Goal: Find specific page/section: Find specific page/section

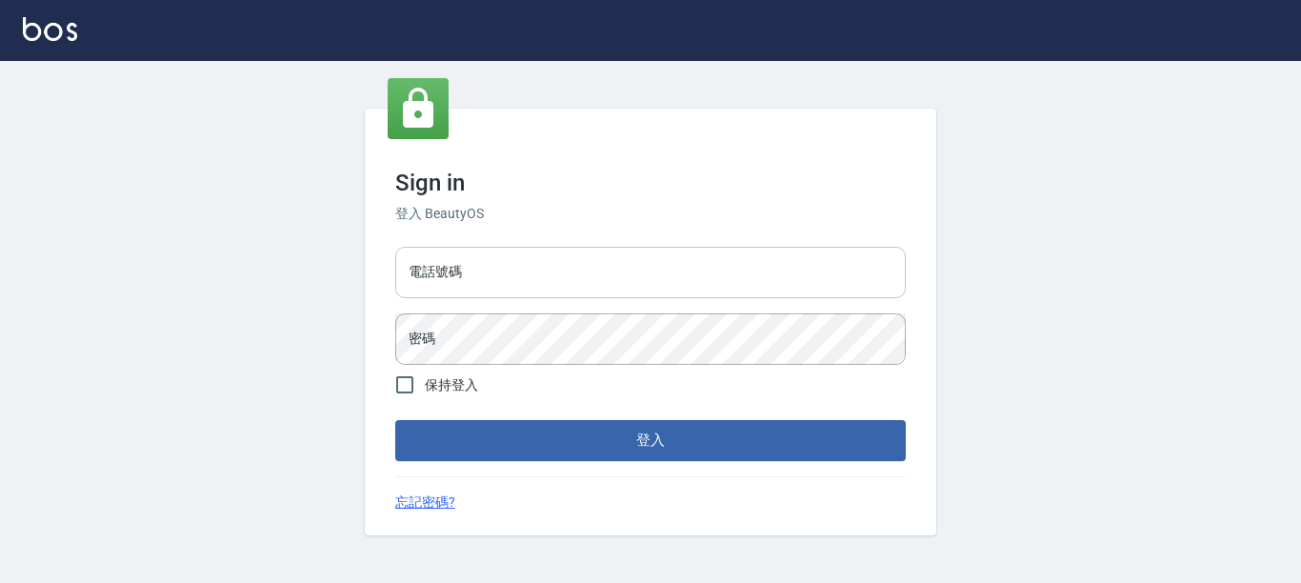
click at [512, 284] on input "電話號碼" at bounding box center [650, 272] width 510 height 51
click at [499, 257] on input "電話號碼" at bounding box center [650, 272] width 510 height 51
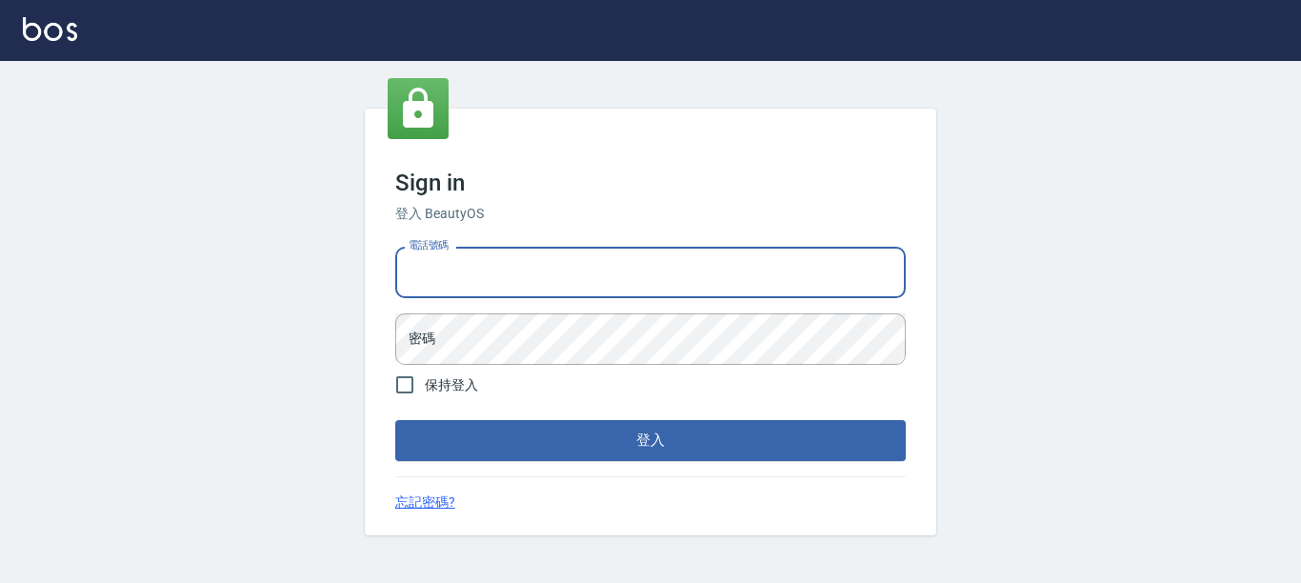
click at [547, 272] on input "電話號碼" at bounding box center [650, 272] width 510 height 51
click at [553, 281] on input "電話號碼" at bounding box center [650, 272] width 510 height 51
type input "7320483"
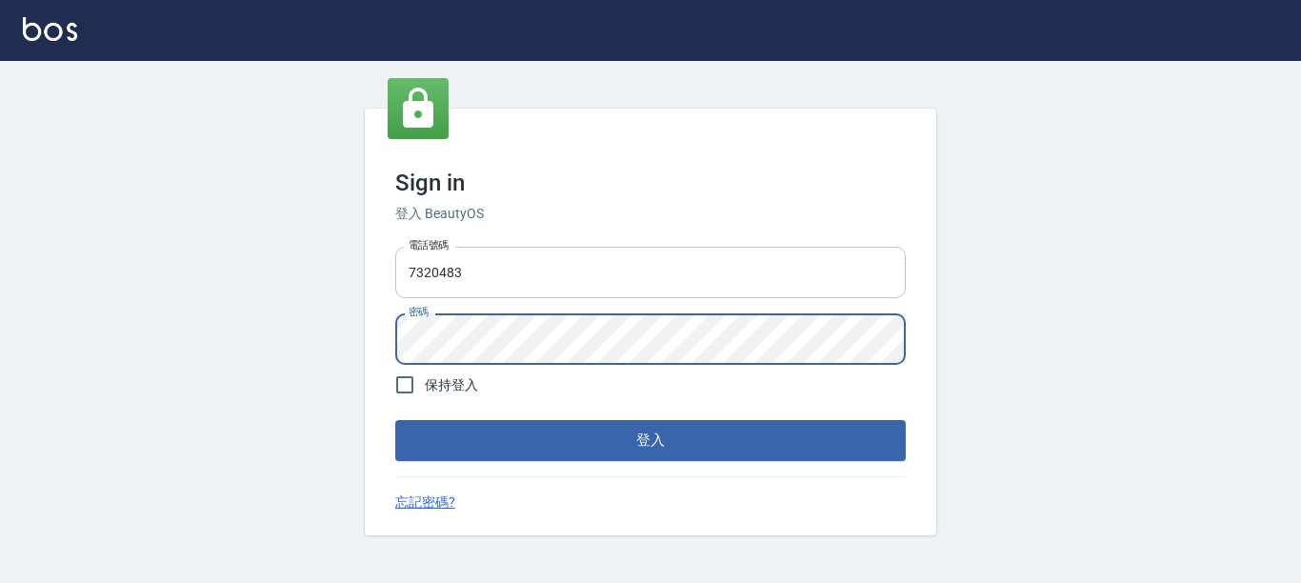
click at [395, 420] on button "登入" at bounding box center [650, 440] width 510 height 40
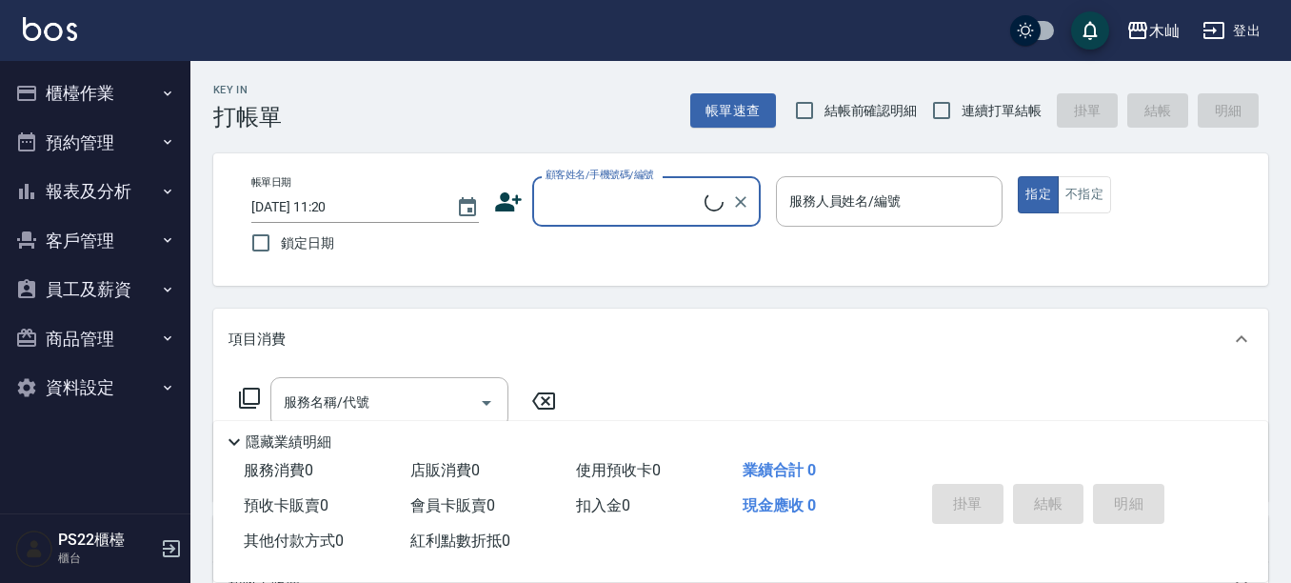
click at [111, 192] on button "報表及分析" at bounding box center [95, 192] width 175 height 50
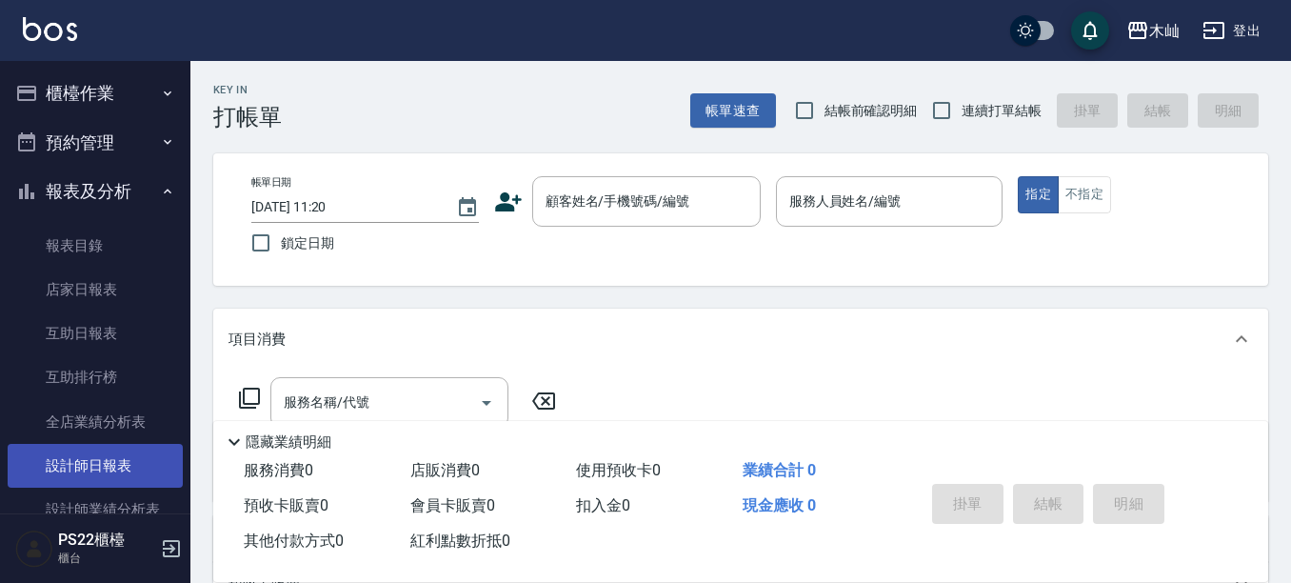
click at [118, 470] on link "設計師日報表" at bounding box center [95, 466] width 175 height 44
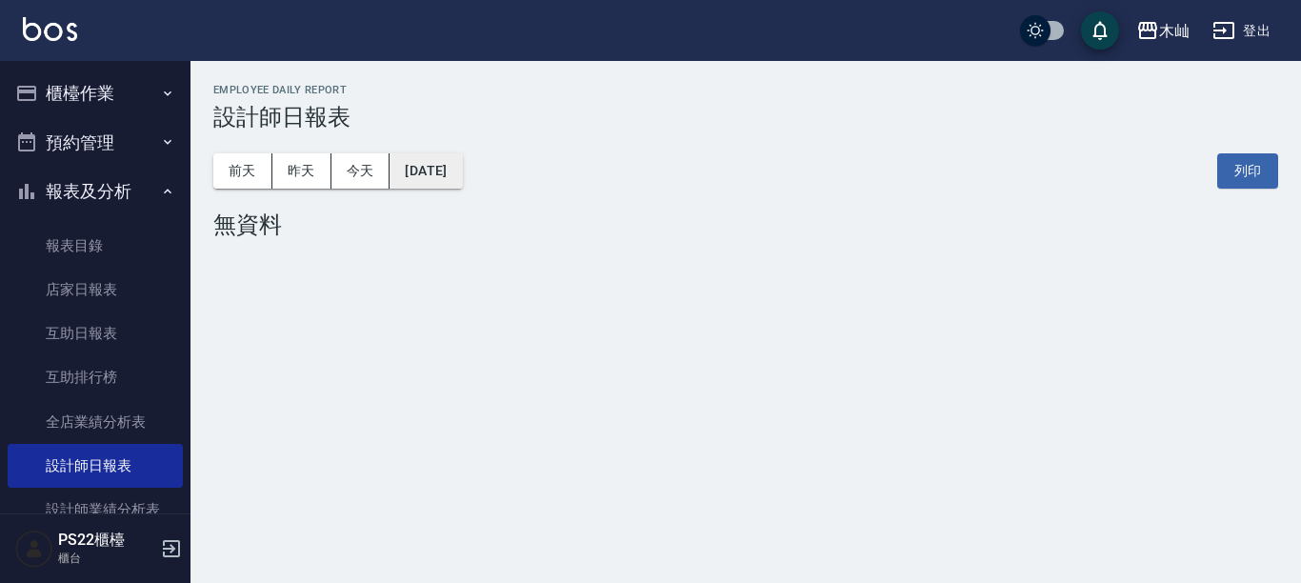
click at [416, 178] on button "[DATE]" at bounding box center [426, 170] width 72 height 35
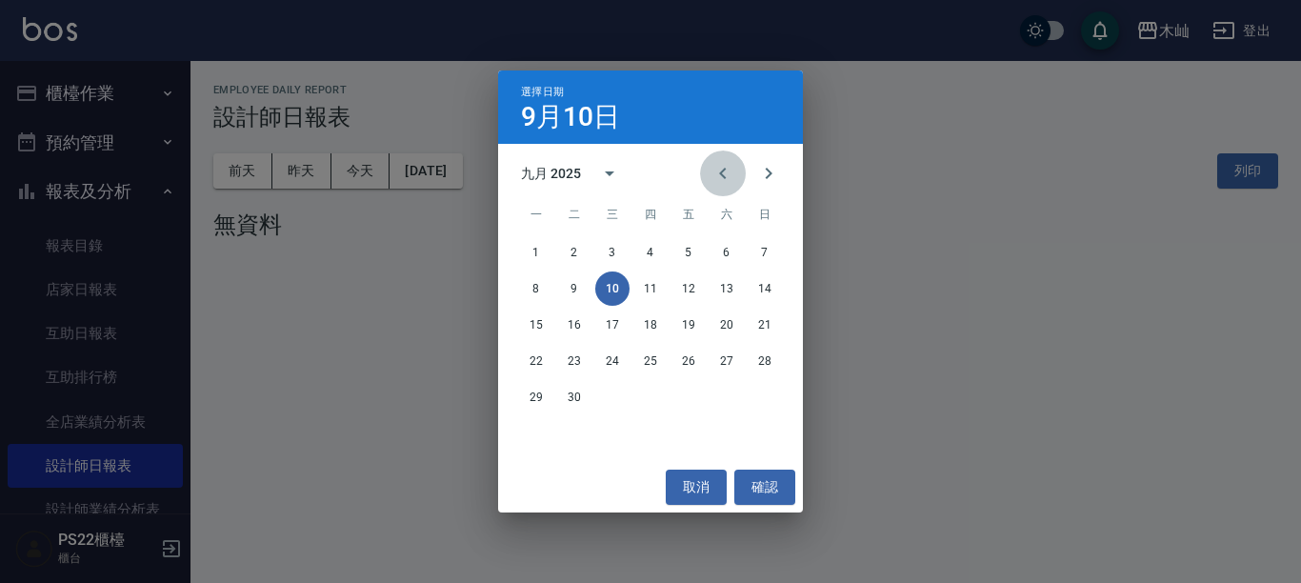
click at [718, 173] on icon "Previous month" at bounding box center [722, 173] width 23 height 23
click at [775, 390] on button "31" at bounding box center [765, 397] width 34 height 34
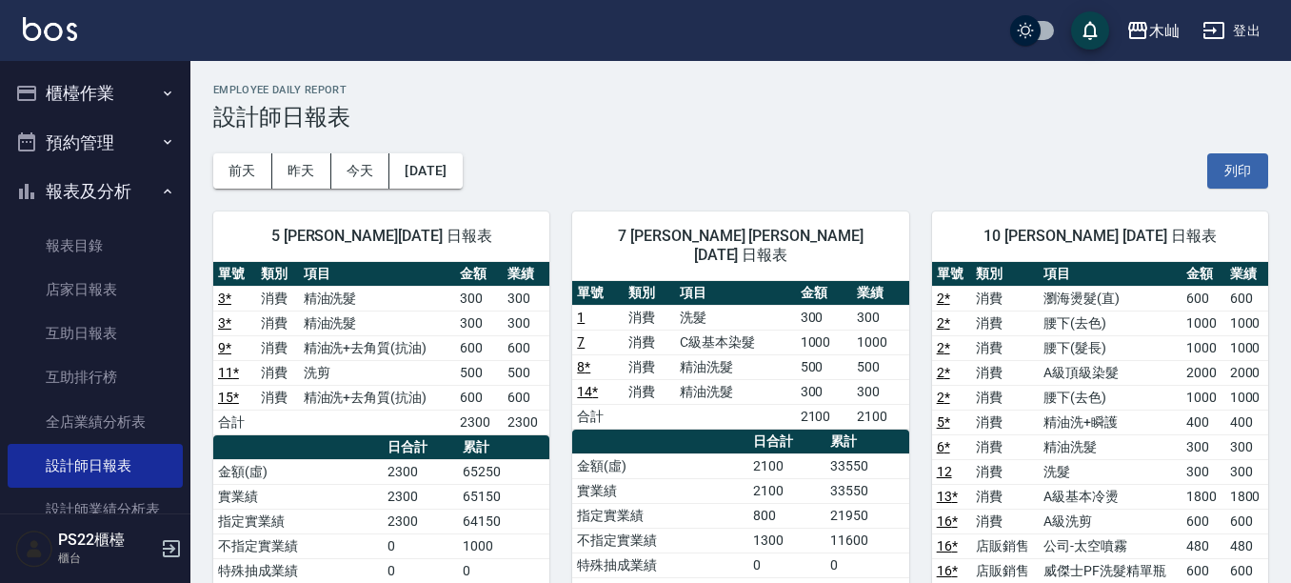
click at [108, 92] on button "櫃檯作業" at bounding box center [95, 94] width 175 height 50
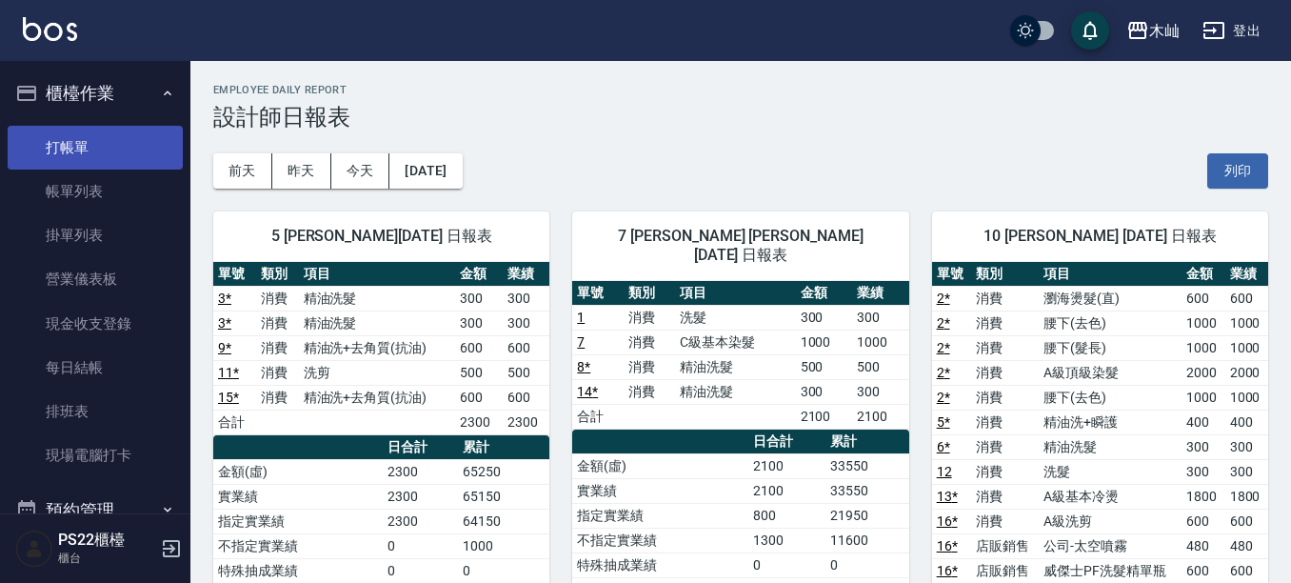
click at [83, 160] on link "打帳單" at bounding box center [95, 148] width 175 height 44
